Goal: Find specific page/section: Find specific page/section

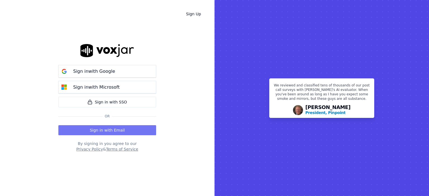
click at [105, 127] on button "Sign in with Email" at bounding box center [107, 130] width 98 height 10
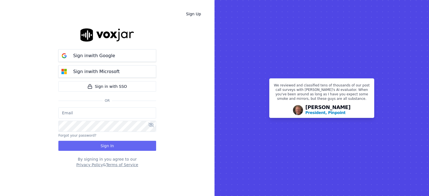
type input "[EMAIL_ADDRESS][DOMAIN_NAME]"
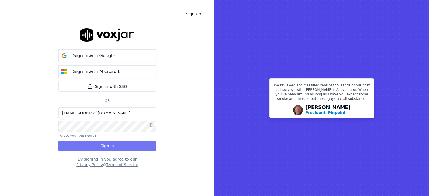
click at [107, 144] on button "Sign In" at bounding box center [107, 146] width 98 height 10
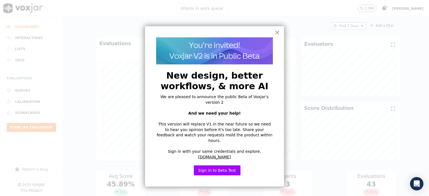
click at [277, 31] on button "×" at bounding box center [277, 32] width 5 height 9
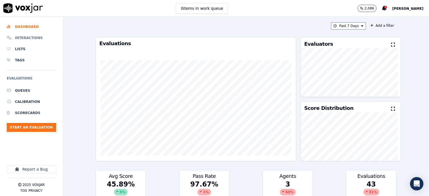
click at [19, 37] on li "Interactions" at bounding box center [31, 37] width 49 height 11
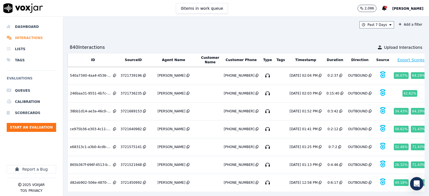
click at [21, 41] on li "Interactions" at bounding box center [31, 37] width 49 height 11
click at [407, 7] on span "[PERSON_NAME]" at bounding box center [407, 9] width 31 height 4
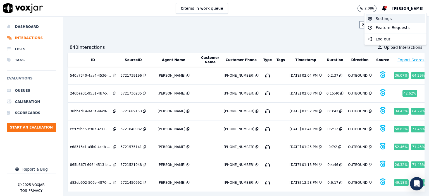
click at [382, 19] on div "Settings" at bounding box center [396, 18] width 60 height 9
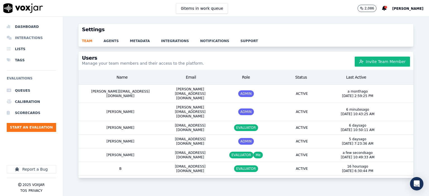
click at [28, 38] on li "Interactions" at bounding box center [31, 37] width 49 height 11
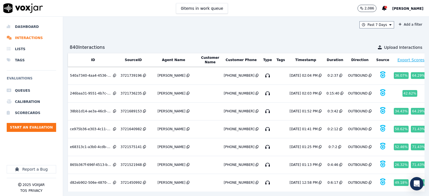
click at [23, 79] on h6 "Evaluations" at bounding box center [31, 80] width 49 height 10
click at [20, 90] on li "Queues" at bounding box center [31, 90] width 49 height 11
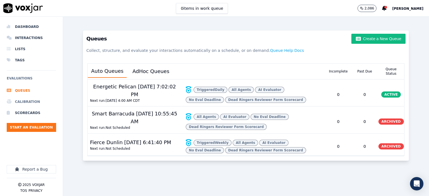
click at [22, 106] on li "Calibration" at bounding box center [31, 101] width 49 height 11
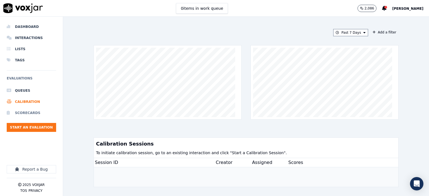
click at [23, 111] on li "Scorecards" at bounding box center [31, 113] width 49 height 11
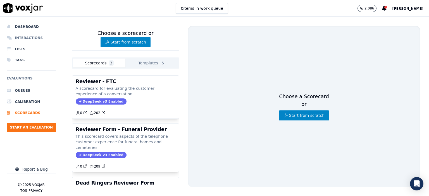
click at [21, 39] on li "Interactions" at bounding box center [31, 37] width 49 height 11
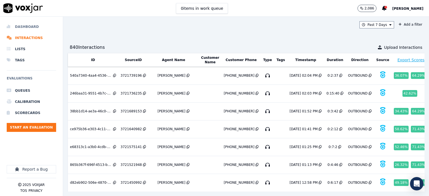
click at [31, 28] on li "Dashboard" at bounding box center [31, 26] width 49 height 11
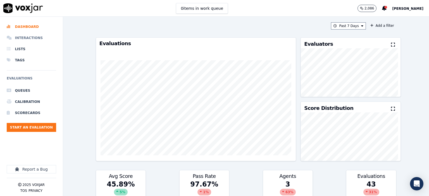
click at [23, 37] on li "Interactions" at bounding box center [31, 37] width 49 height 11
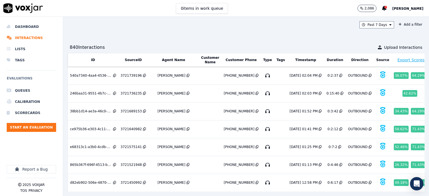
click at [410, 9] on span "[PERSON_NAME]" at bounding box center [407, 9] width 31 height 4
click at [381, 38] on div "Log out" at bounding box center [396, 39] width 60 height 9
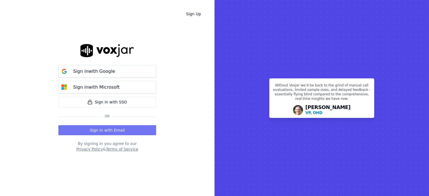
click at [102, 130] on button "Sign in with Email" at bounding box center [107, 130] width 98 height 10
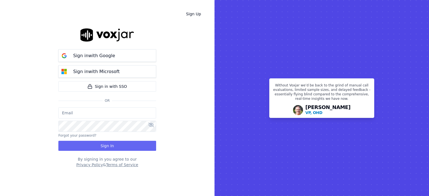
type input "chandralynnbates@gmail.com"
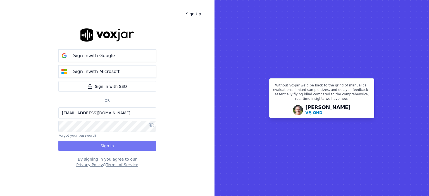
click at [108, 145] on button "Sign In" at bounding box center [107, 146] width 98 height 10
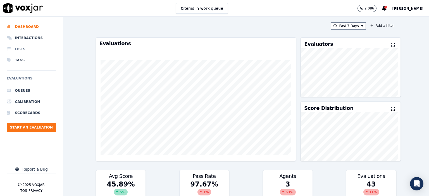
click at [15, 48] on li "Lists" at bounding box center [31, 49] width 49 height 11
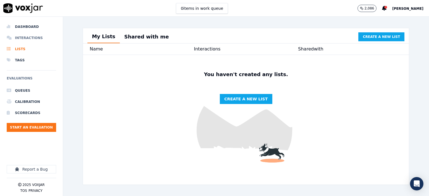
click at [21, 40] on li "Interactions" at bounding box center [31, 37] width 49 height 11
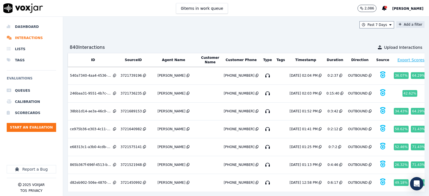
click at [404, 26] on button "Add a filter" at bounding box center [410, 24] width 28 height 7
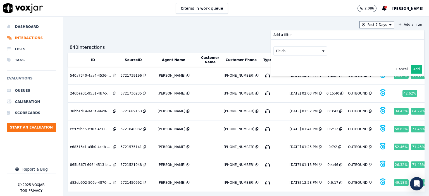
click at [320, 22] on div "Past 7 Days Add a filter Add a filter Fields Cancel Add" at bounding box center [246, 24] width 357 height 7
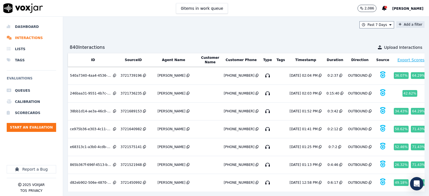
click at [405, 25] on button "Add a filter" at bounding box center [410, 24] width 28 height 7
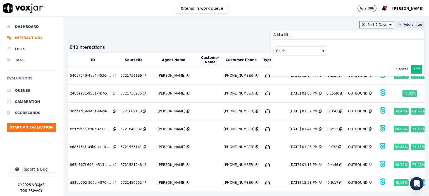
click at [307, 50] on button "Fields" at bounding box center [301, 50] width 54 height 9
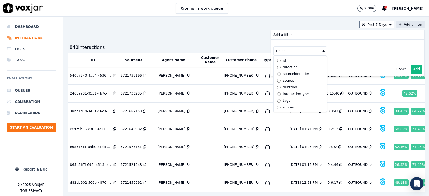
click at [396, 67] on button "Cancel" at bounding box center [401, 69] width 11 height 4
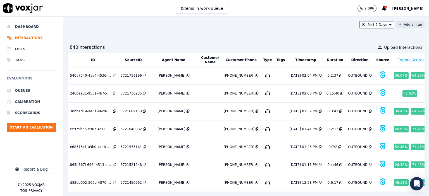
click at [315, 38] on div "Past 7 Days Add a filter 840 Interaction s Upload Interactions ID SourceID Agen…" at bounding box center [246, 107] width 366 height 180
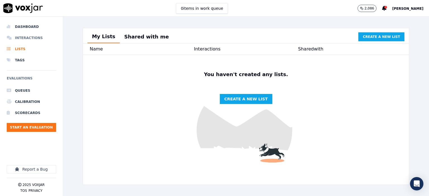
click at [23, 38] on li "Interactions" at bounding box center [31, 37] width 49 height 11
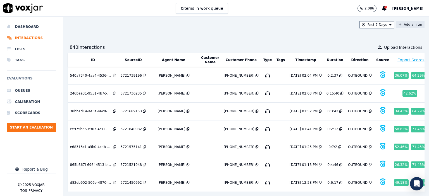
click at [396, 25] on button "Add a filter" at bounding box center [410, 24] width 28 height 7
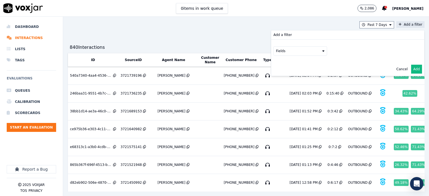
click at [396, 70] on button "Cancel" at bounding box center [401, 69] width 11 height 4
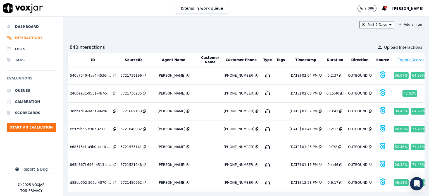
click at [28, 39] on li "Interactions" at bounding box center [31, 37] width 49 height 11
